Goal: Task Accomplishment & Management: Complete application form

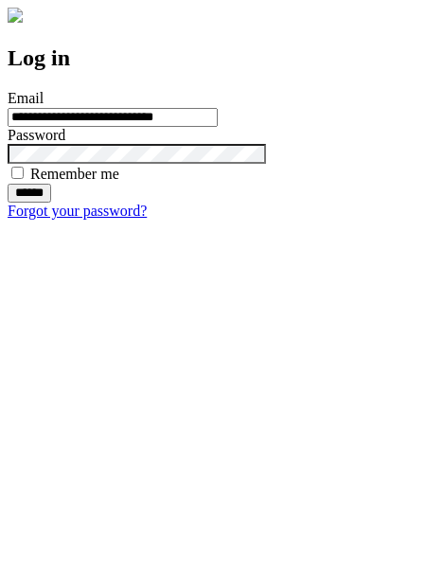
type input "**********"
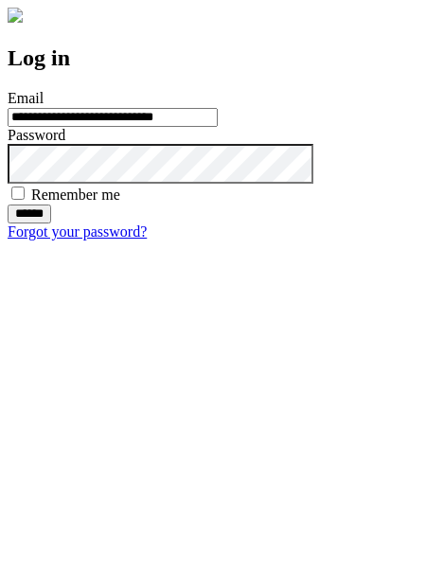
click at [51, 223] on input "******" at bounding box center [30, 213] width 44 height 19
